Goal: Navigation & Orientation: Find specific page/section

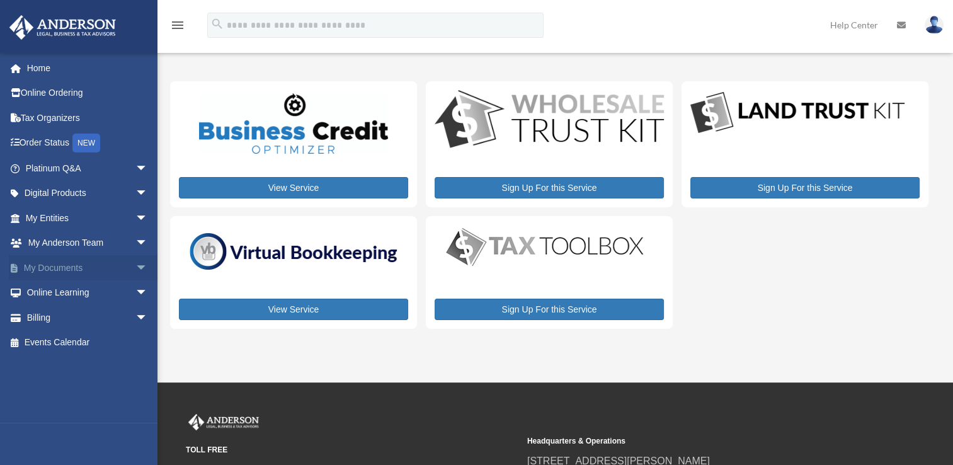
click at [88, 264] on link "My Documents arrow_drop_down" at bounding box center [88, 267] width 158 height 25
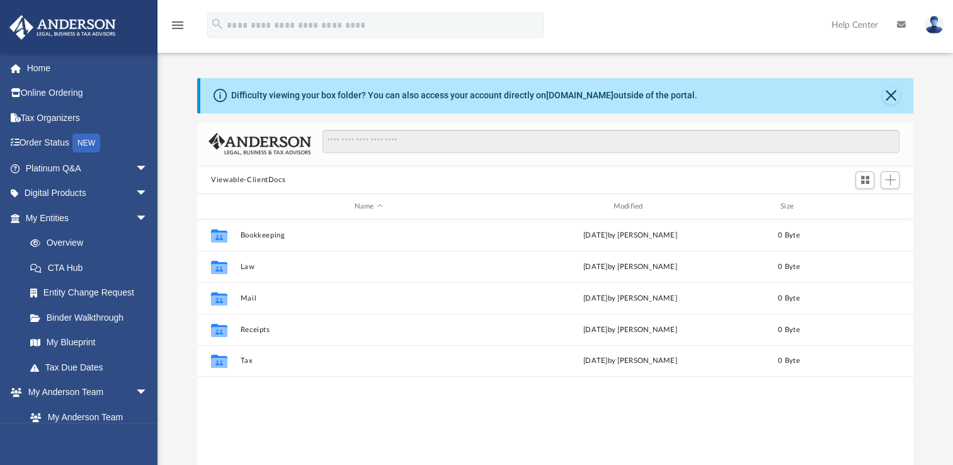
scroll to position [276, 705]
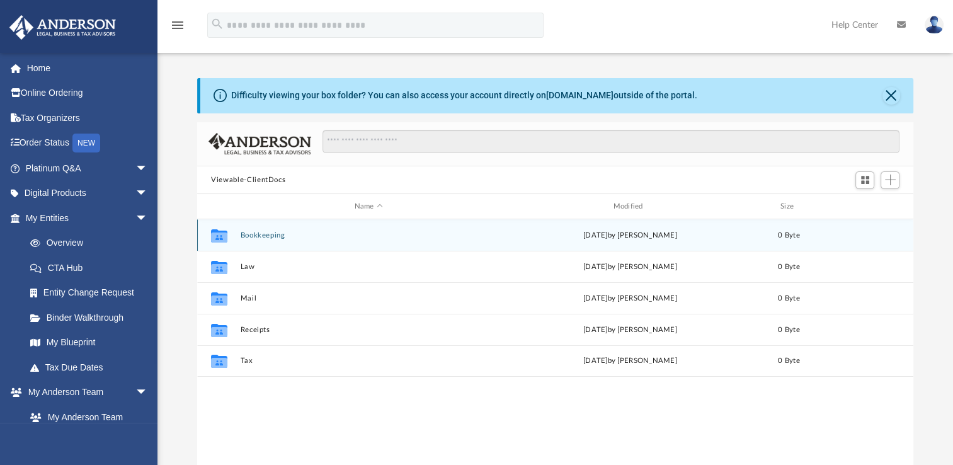
click at [257, 236] on button "Bookkeeping" at bounding box center [369, 235] width 256 height 8
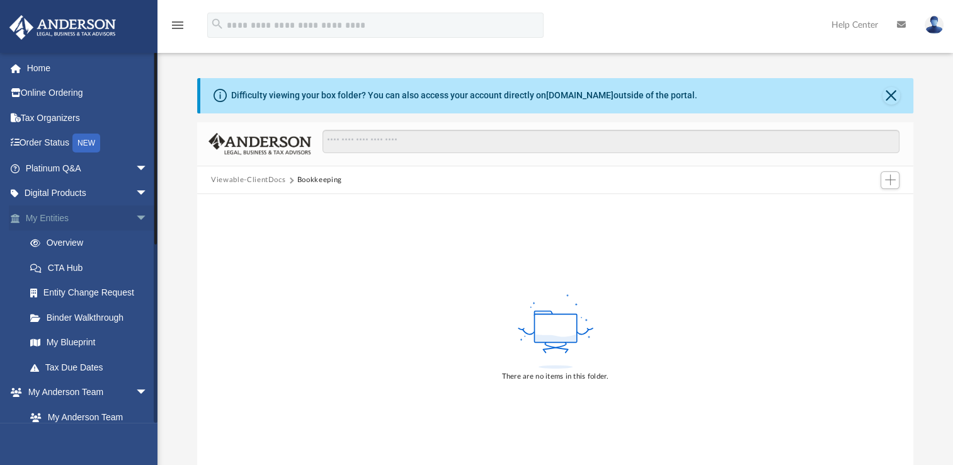
click at [135, 217] on span "arrow_drop_down" at bounding box center [147, 218] width 25 height 26
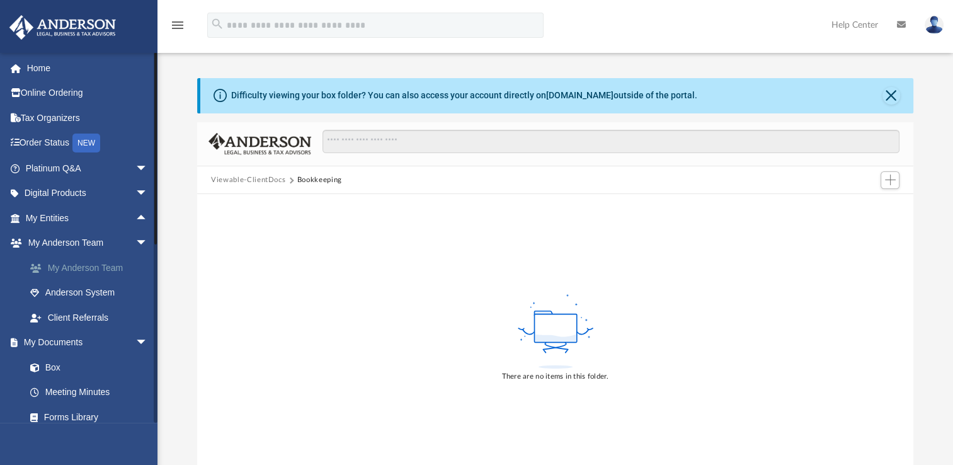
click at [109, 267] on link "My Anderson Team" at bounding box center [92, 267] width 149 height 25
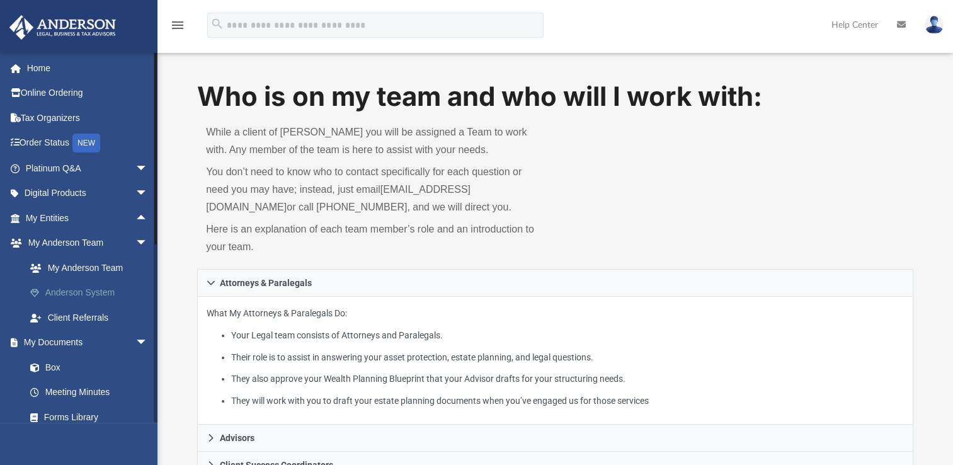
click at [106, 295] on link "Anderson System" at bounding box center [92, 292] width 149 height 25
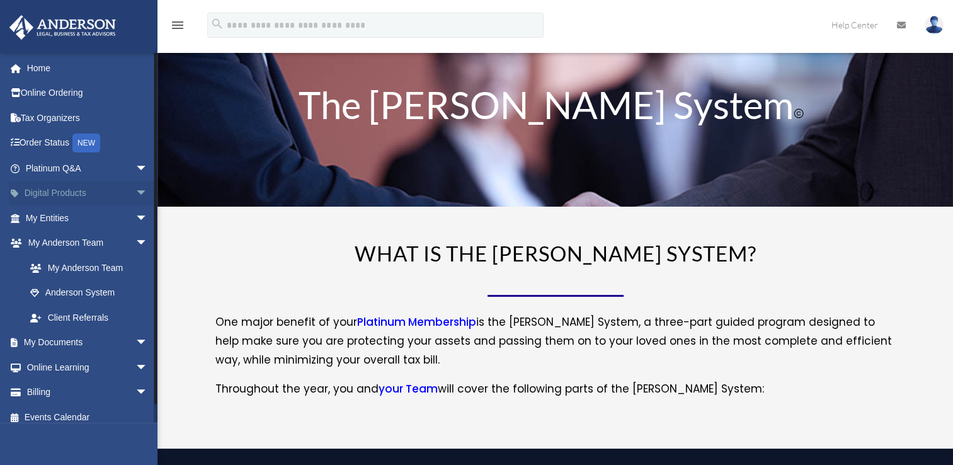
click at [135, 190] on span "arrow_drop_down" at bounding box center [147, 194] width 25 height 26
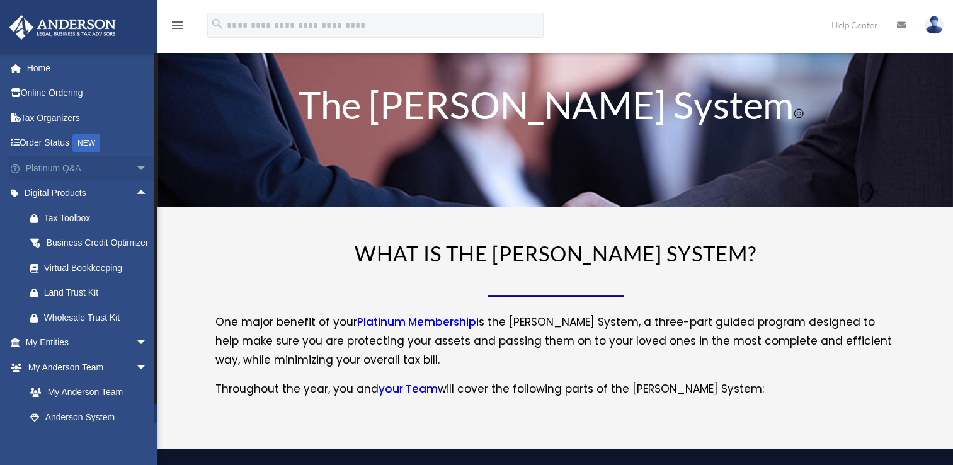
click at [135, 162] on span "arrow_drop_down" at bounding box center [147, 169] width 25 height 26
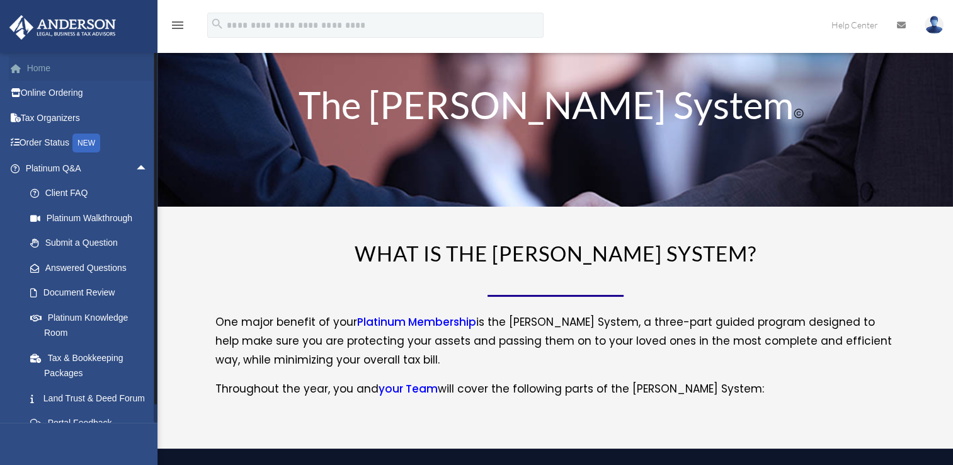
click at [73, 72] on link "Home" at bounding box center [88, 67] width 158 height 25
click at [35, 73] on link "Home" at bounding box center [88, 67] width 158 height 25
click at [135, 168] on span "arrow_drop_up" at bounding box center [147, 169] width 25 height 26
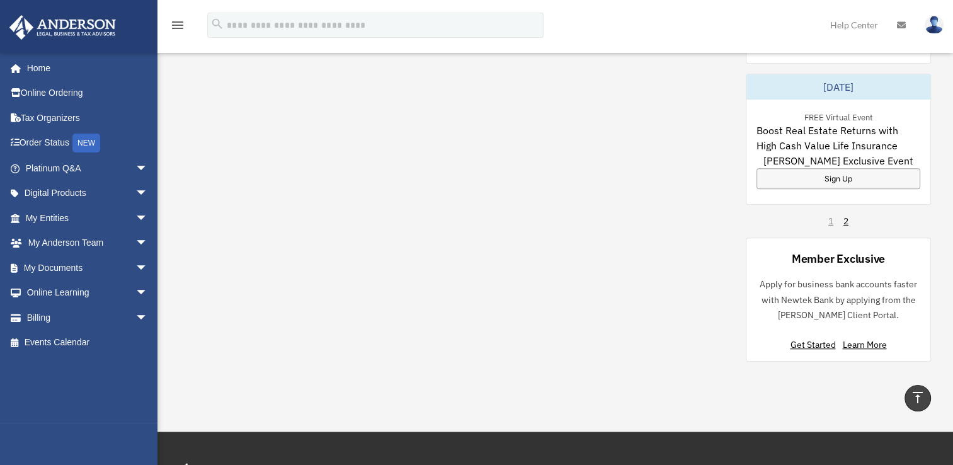
scroll to position [889, 0]
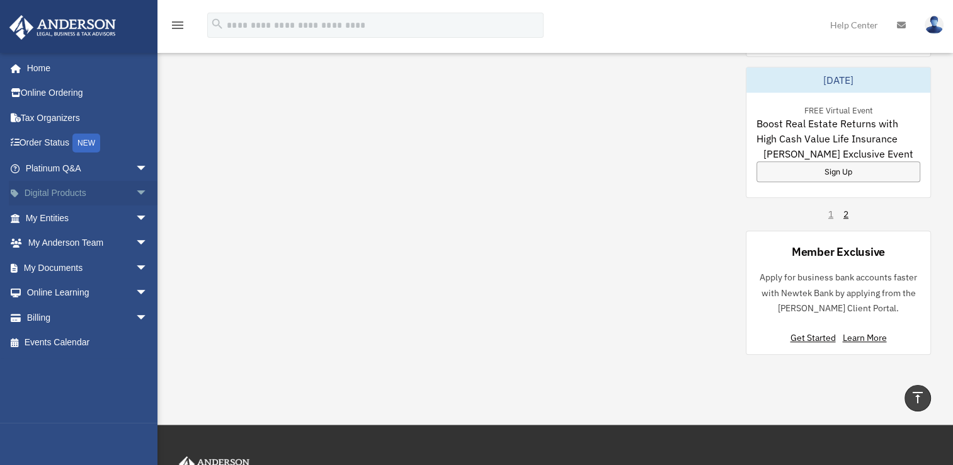
click at [135, 193] on span "arrow_drop_down" at bounding box center [147, 194] width 25 height 26
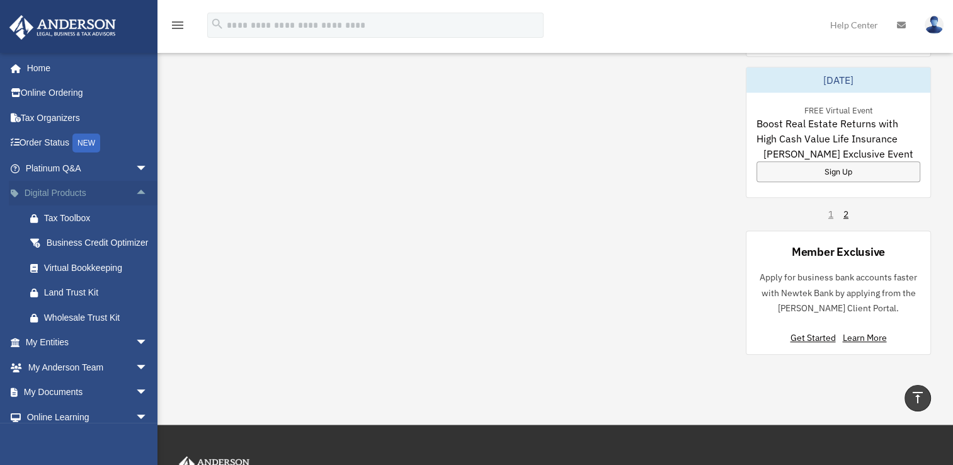
click at [135, 193] on span "arrow_drop_up" at bounding box center [147, 194] width 25 height 26
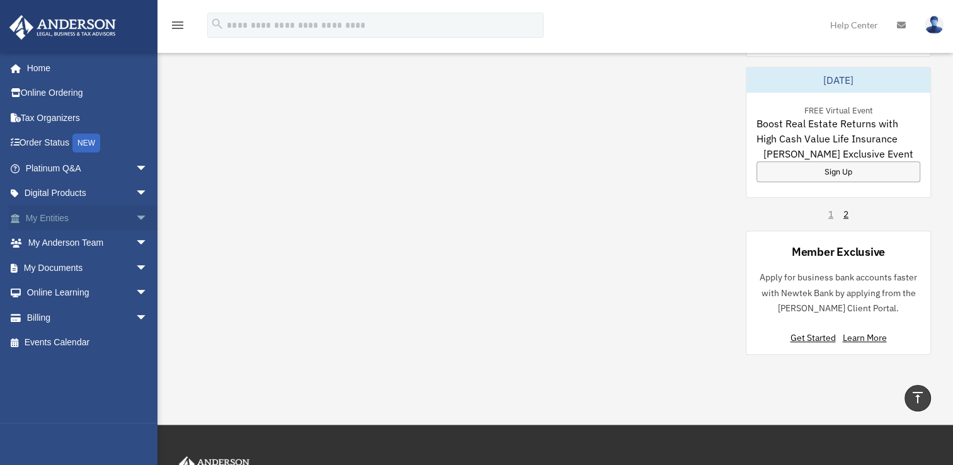
click at [135, 218] on span "arrow_drop_down" at bounding box center [147, 218] width 25 height 26
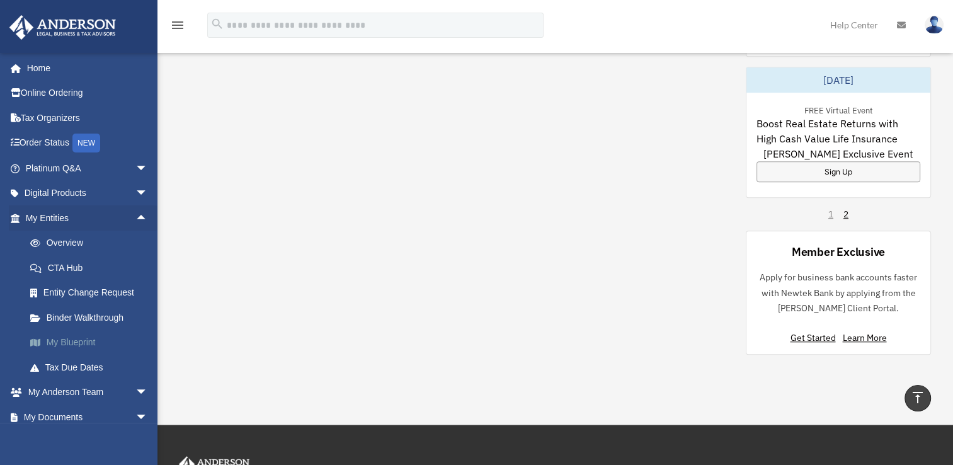
click at [89, 337] on link "My Blueprint" at bounding box center [92, 342] width 149 height 25
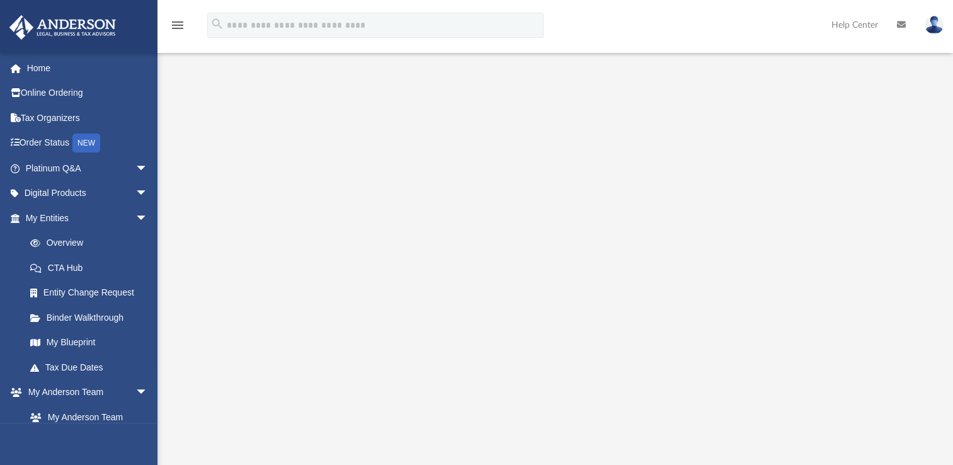
scroll to position [87, 0]
drag, startPoint x: 947, startPoint y: 160, endPoint x: 946, endPoint y: 149, distance: 10.8
click at [946, 149] on div at bounding box center [554, 243] width 795 height 504
click at [136, 217] on span "arrow_drop_down" at bounding box center [147, 218] width 25 height 26
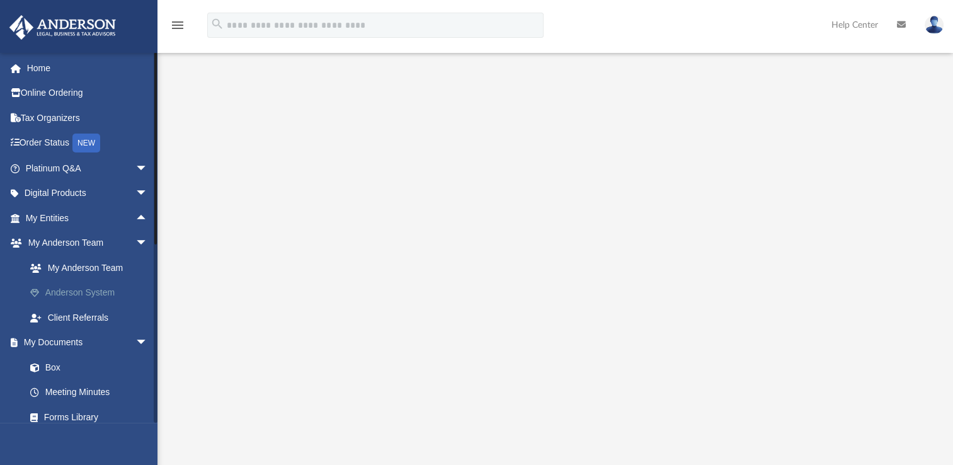
click at [102, 290] on link "Anderson System" at bounding box center [92, 292] width 149 height 25
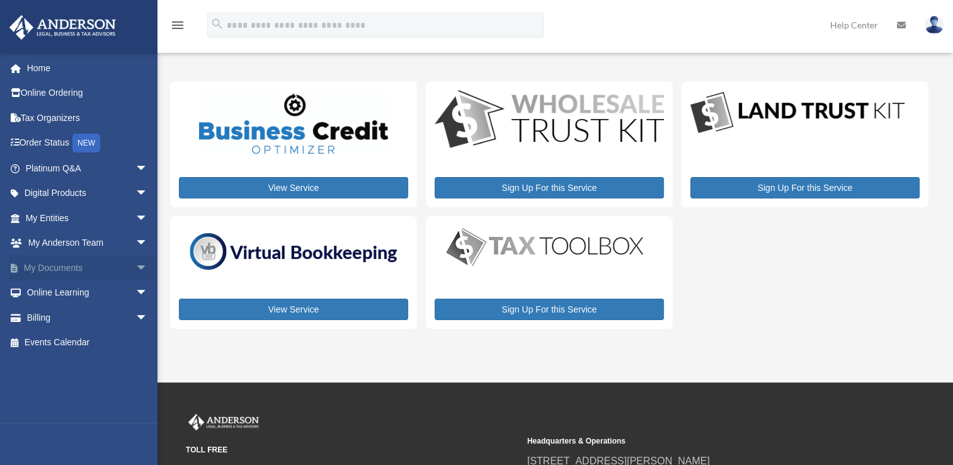
click at [120, 268] on link "My Documents arrow_drop_down" at bounding box center [88, 267] width 158 height 25
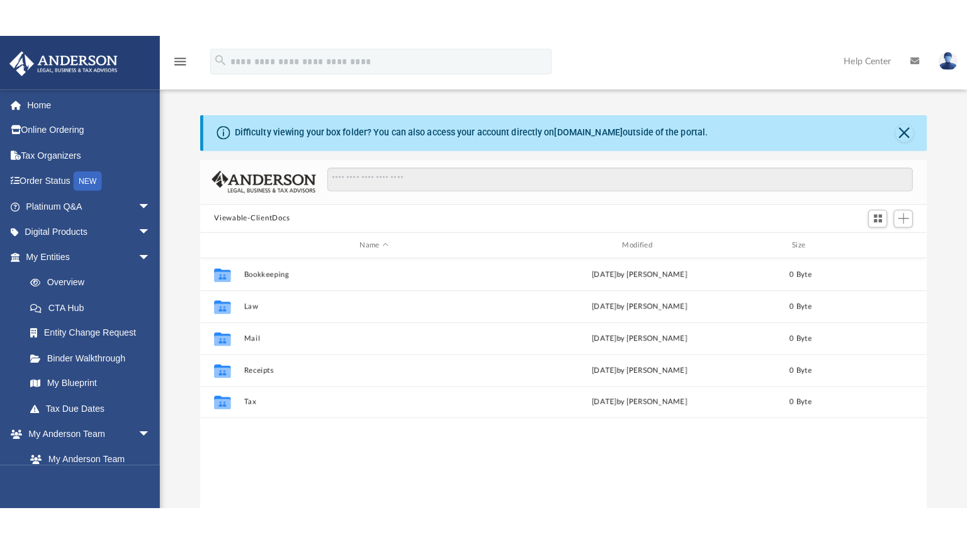
scroll to position [276, 705]
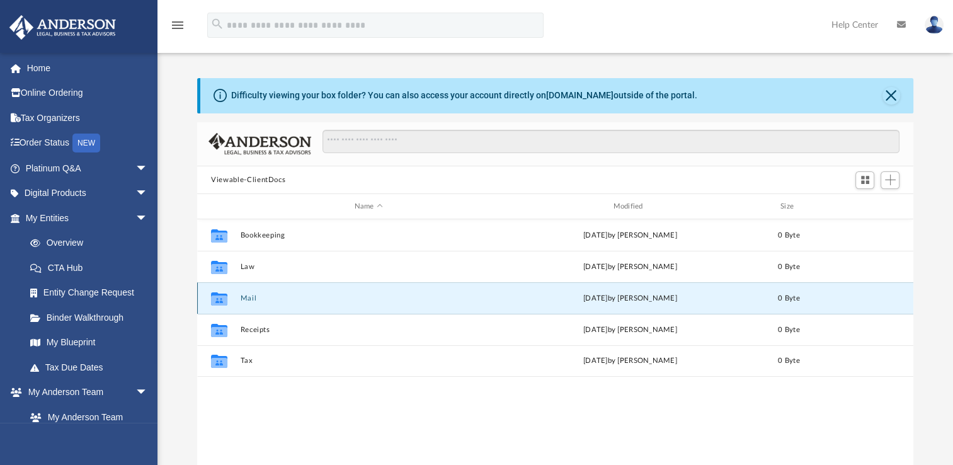
click at [244, 298] on button "Mail" at bounding box center [369, 298] width 256 height 8
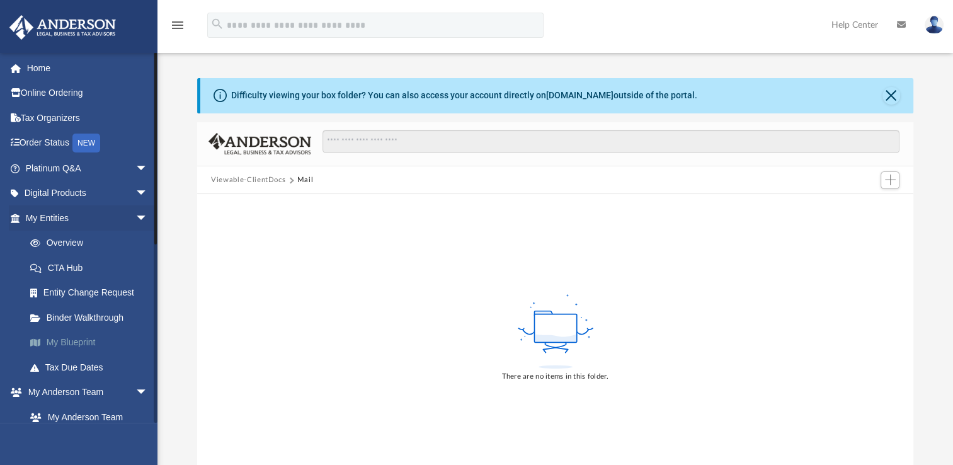
click at [89, 343] on link "My Blueprint" at bounding box center [92, 342] width 149 height 25
